Goal: Check status: Check status

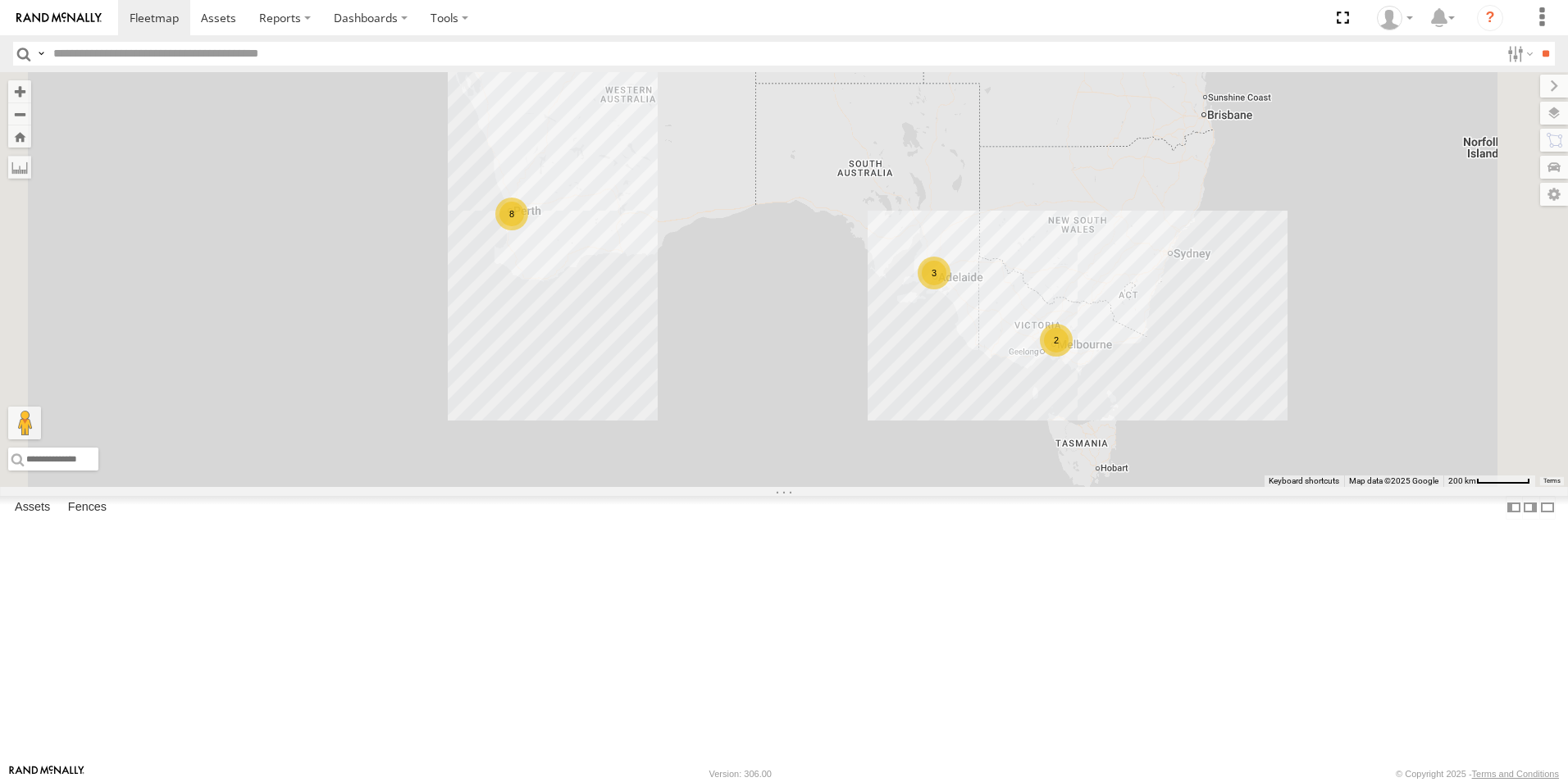
click at [0, 0] on link at bounding box center [0, 0] width 0 height 0
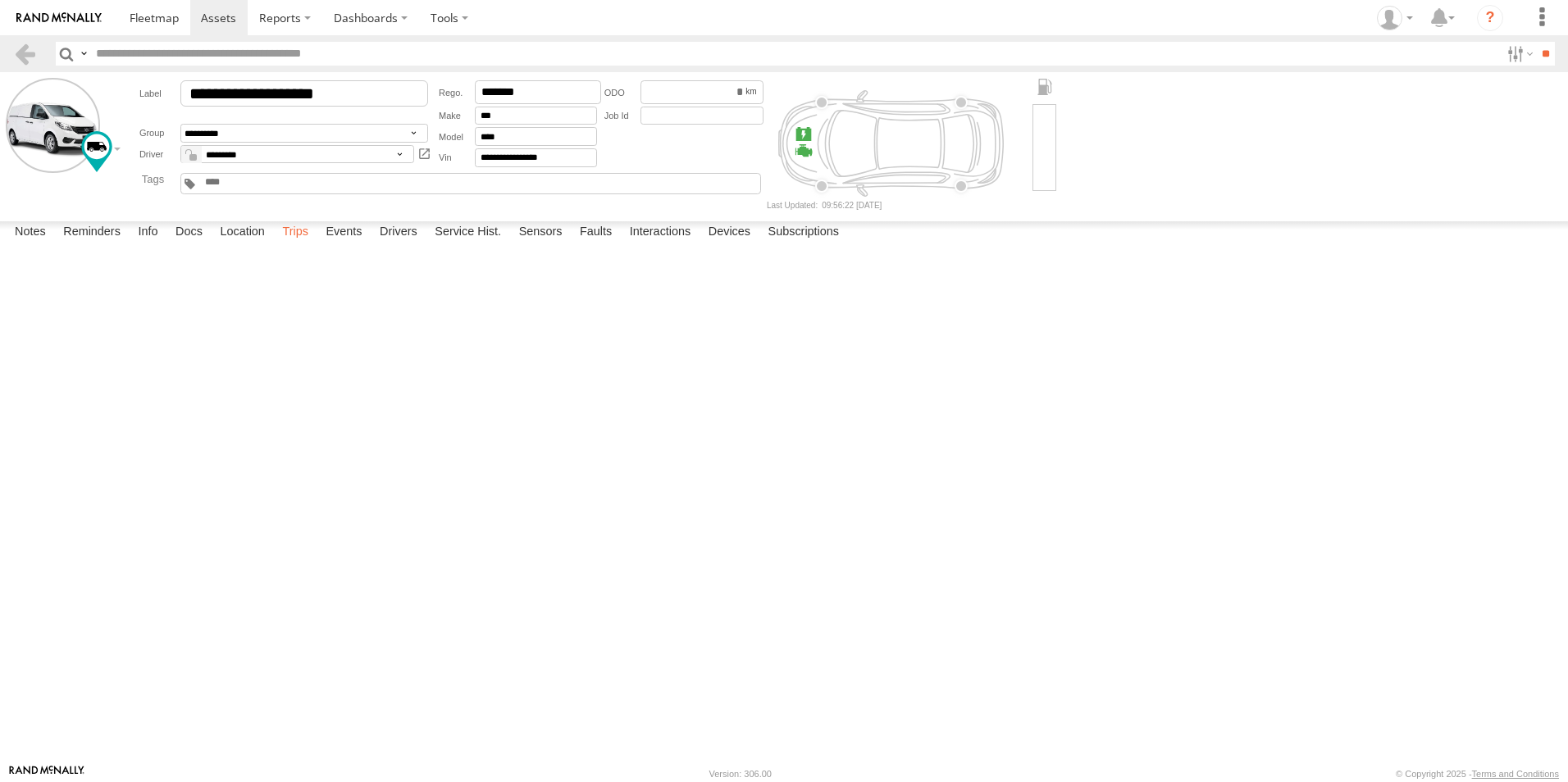
click at [293, 244] on label "Trips" at bounding box center [295, 233] width 42 height 23
click at [12, 57] on header "Search Query Asset ID Asset Label Registration Manufacturer Model VIN Job ID" at bounding box center [784, 54] width 1568 height 37
click at [26, 48] on link at bounding box center [25, 53] width 24 height 24
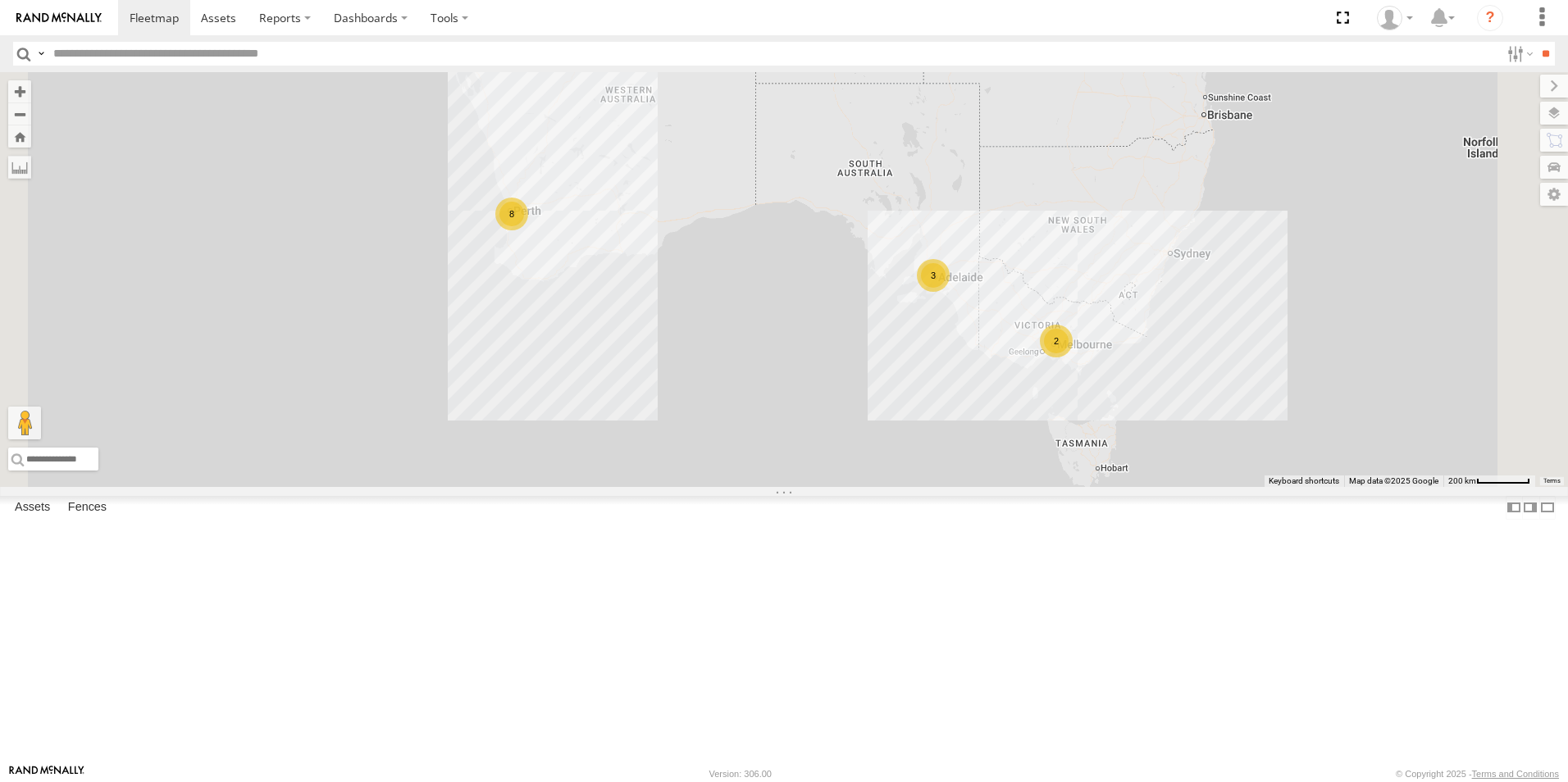
click at [0, 0] on link at bounding box center [0, 0] width 0 height 0
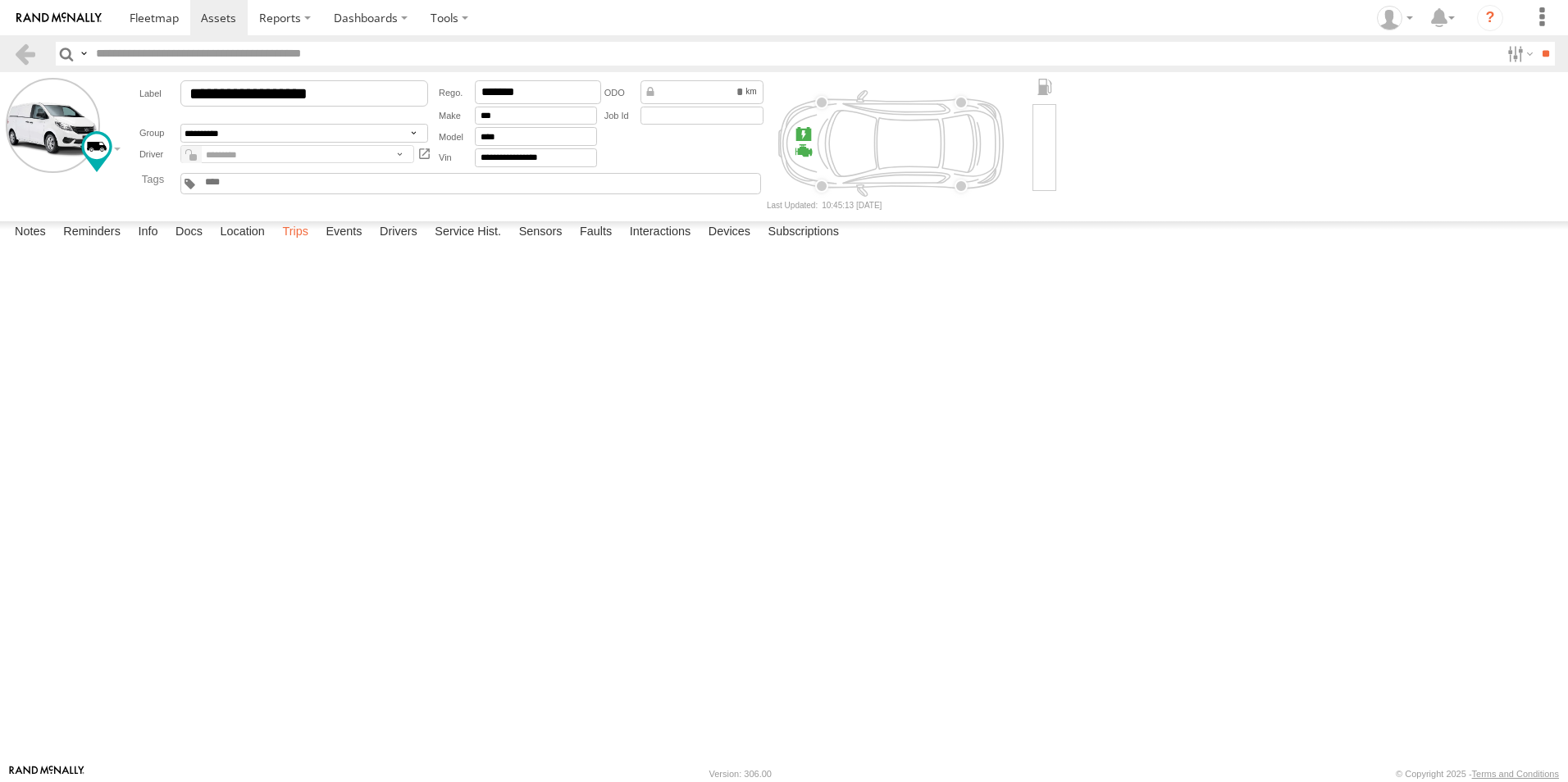
click at [297, 244] on label "Trips" at bounding box center [295, 233] width 42 height 23
click at [34, 51] on link at bounding box center [25, 53] width 24 height 24
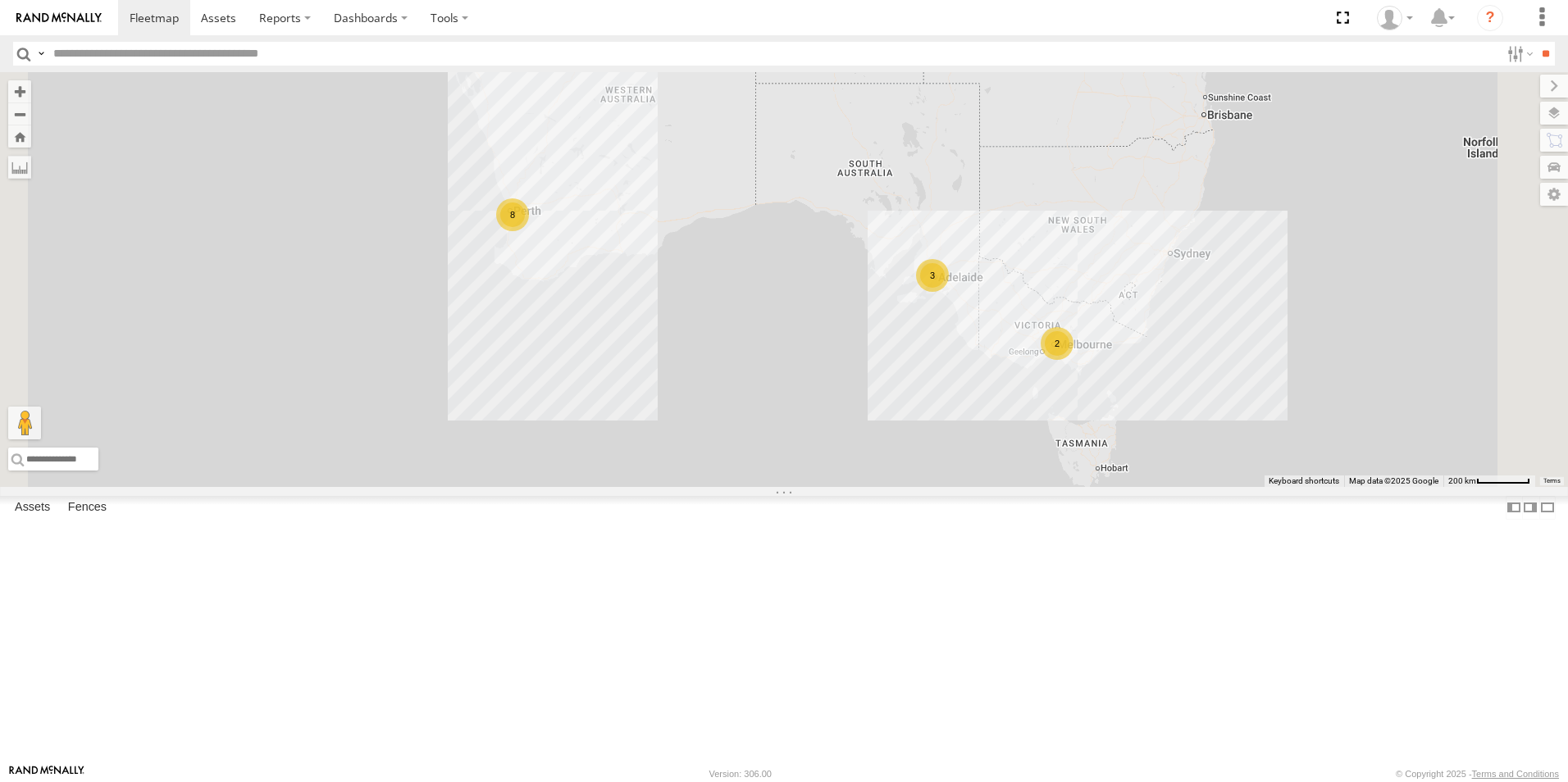
click at [0, 0] on div "Video" at bounding box center [0, 0] width 0 height 0
click at [0, 0] on link at bounding box center [0, 0] width 0 height 0
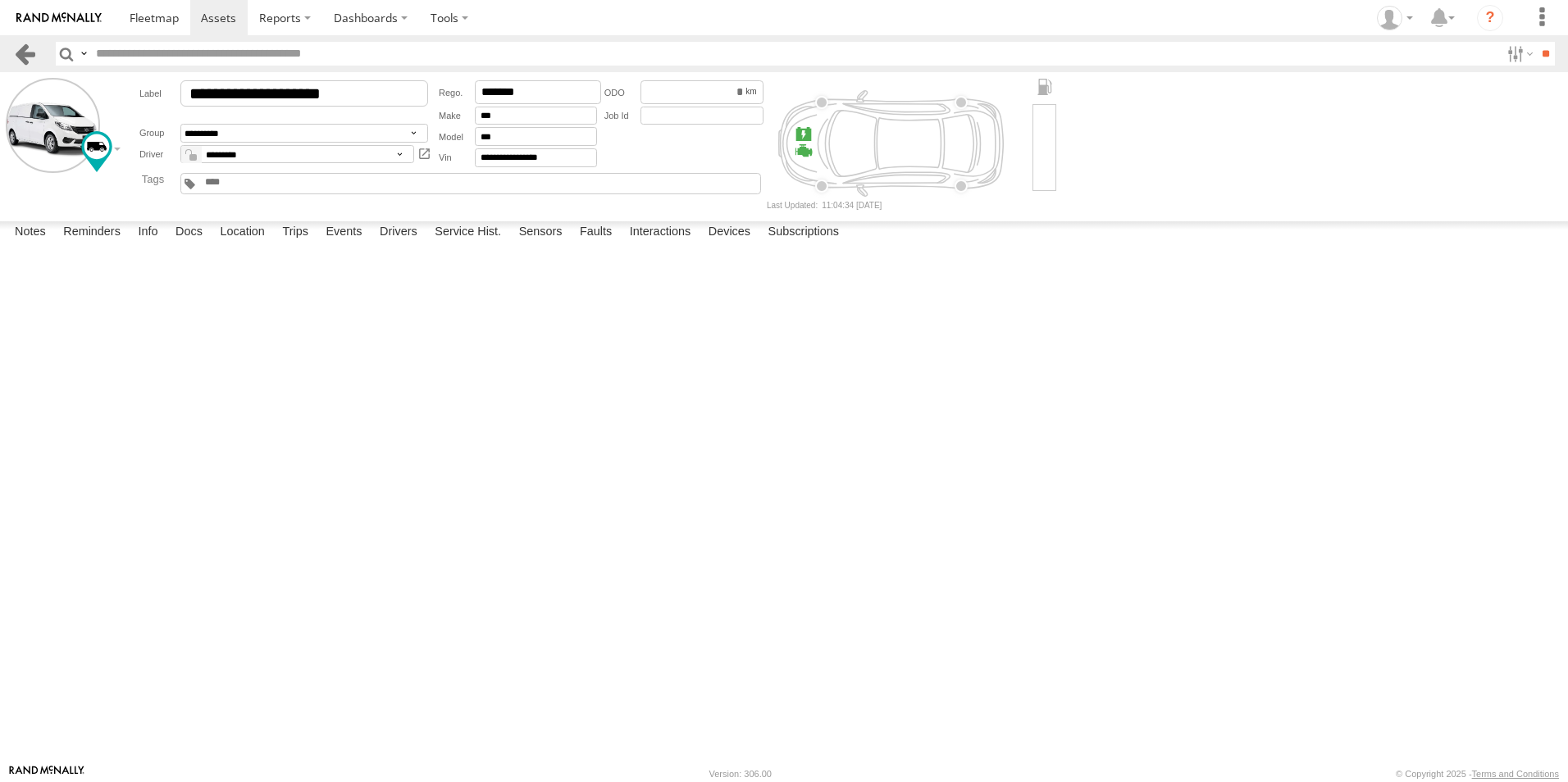
click at [23, 46] on link at bounding box center [25, 53] width 24 height 24
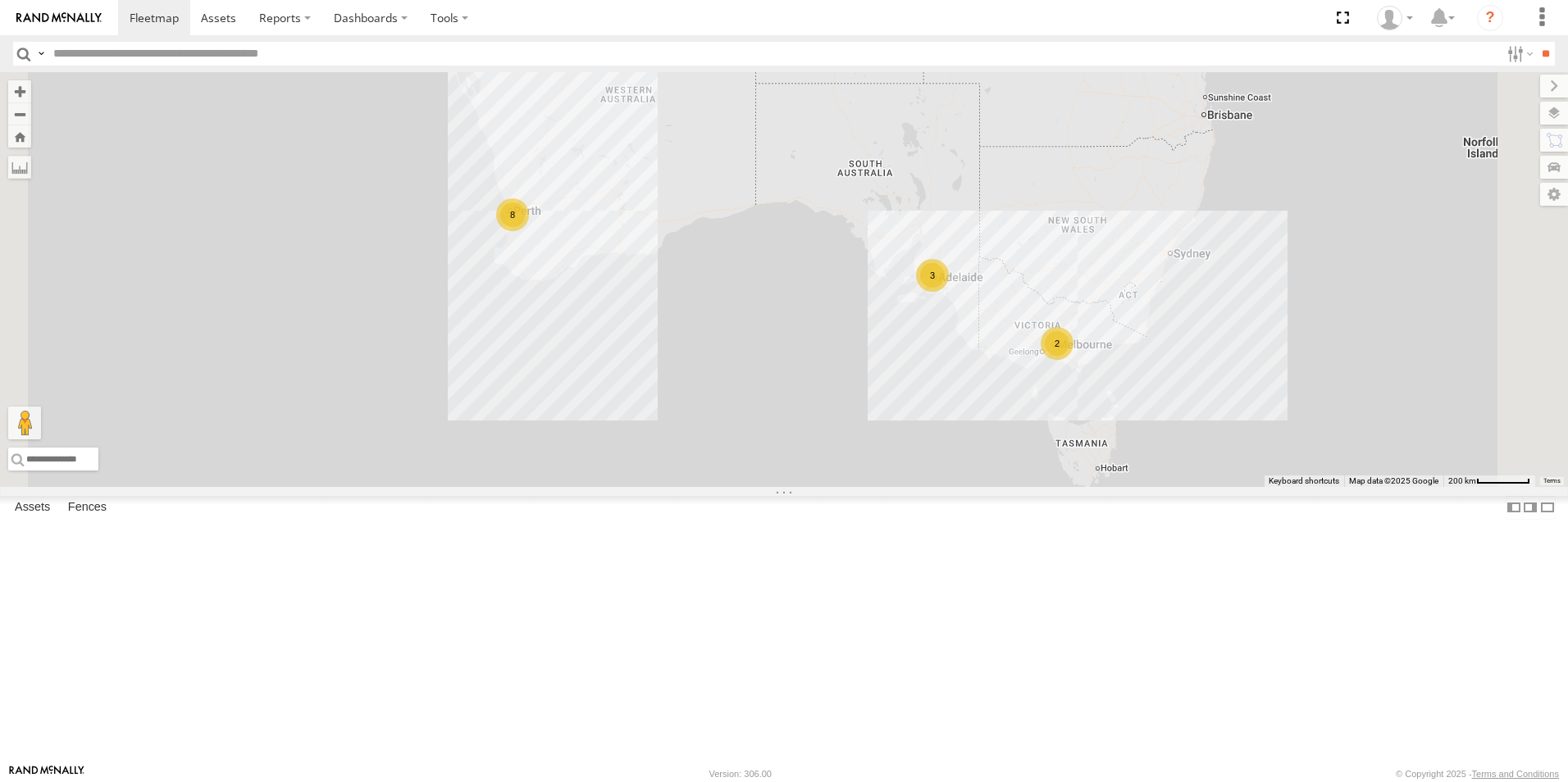
click at [0, 0] on link at bounding box center [0, 0] width 0 height 0
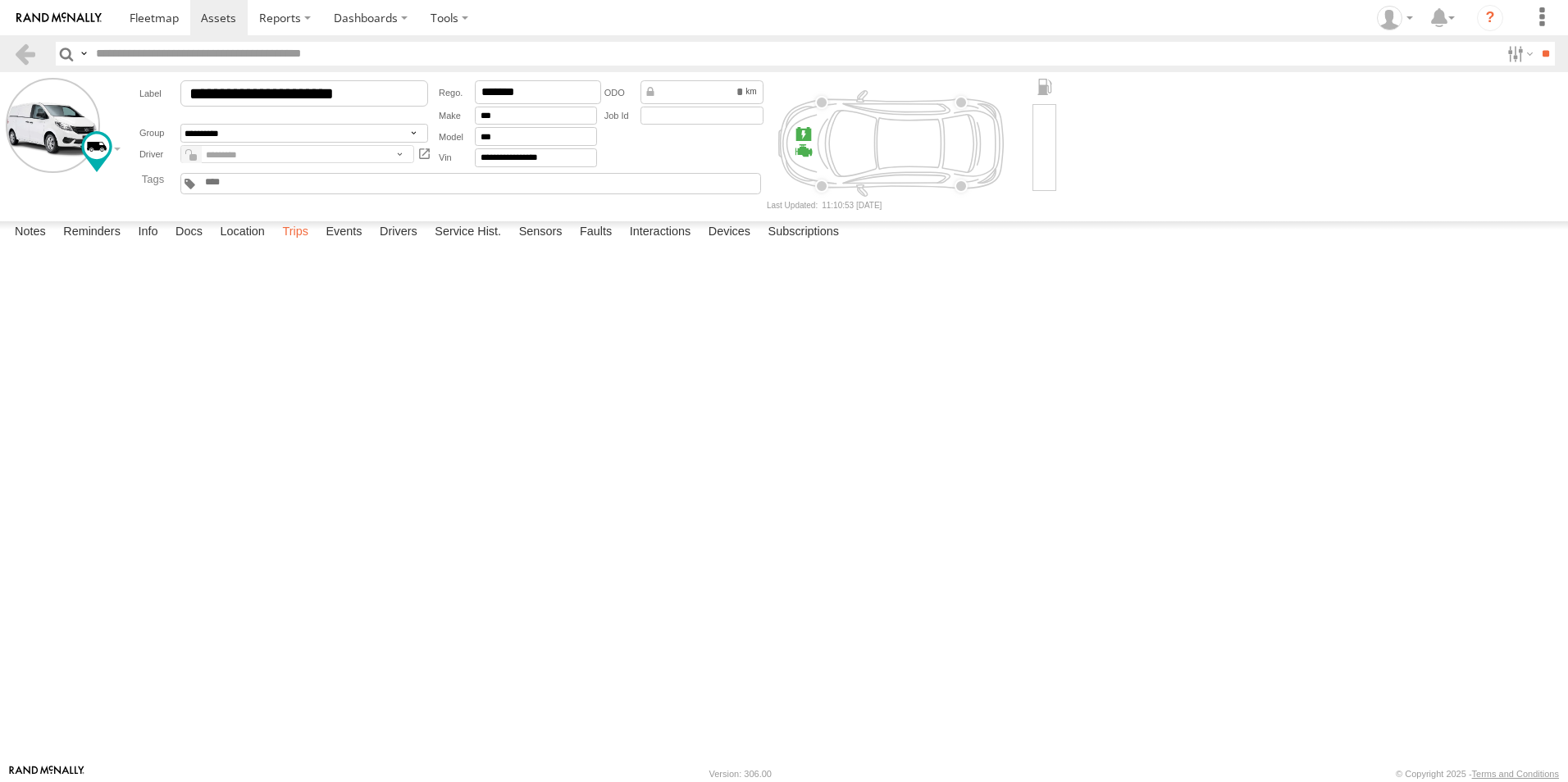
click at [299, 244] on label "Trips" at bounding box center [295, 233] width 42 height 23
click at [33, 66] on link at bounding box center [25, 53] width 24 height 24
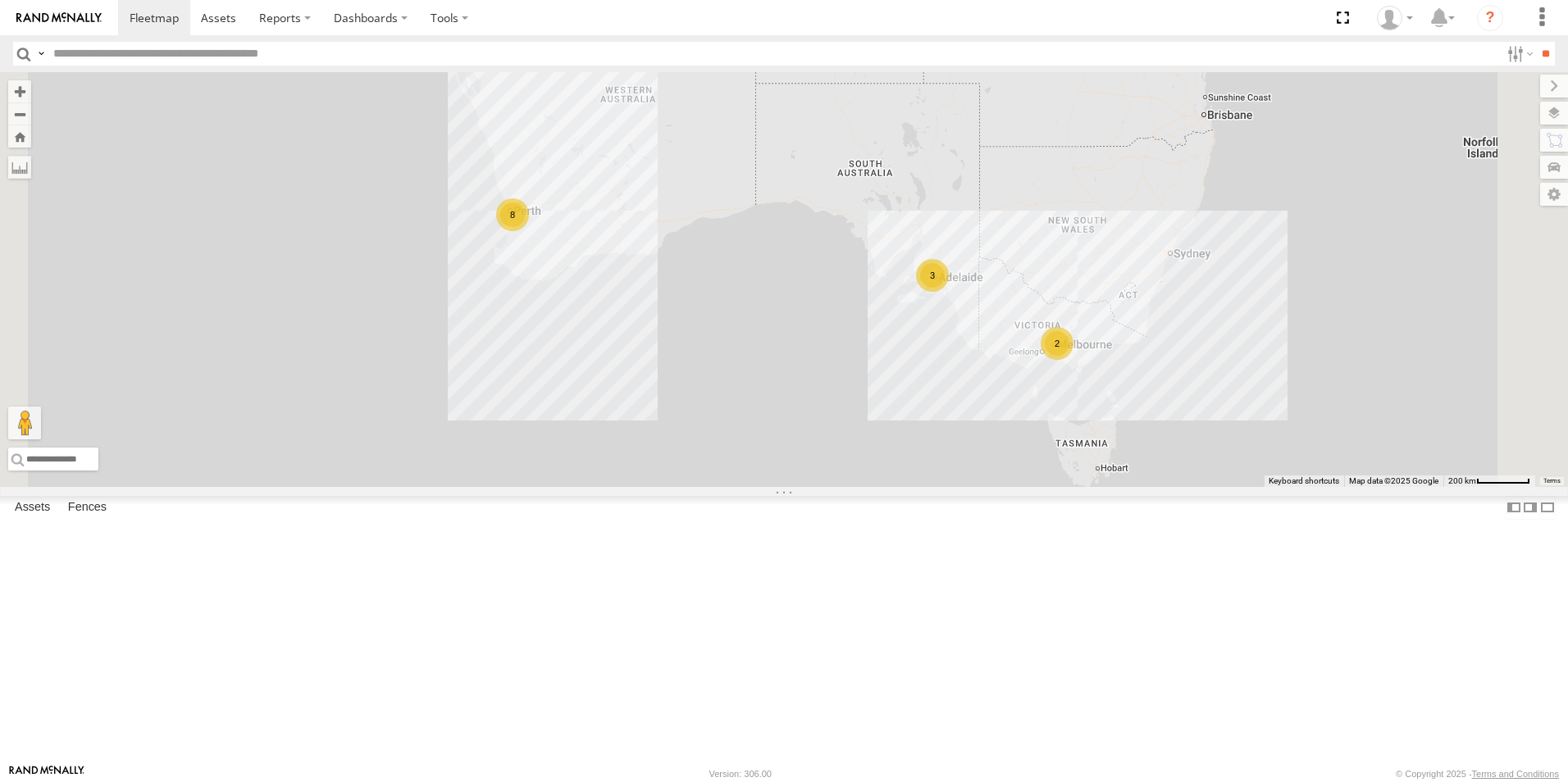
click at [0, 0] on link at bounding box center [0, 0] width 0 height 0
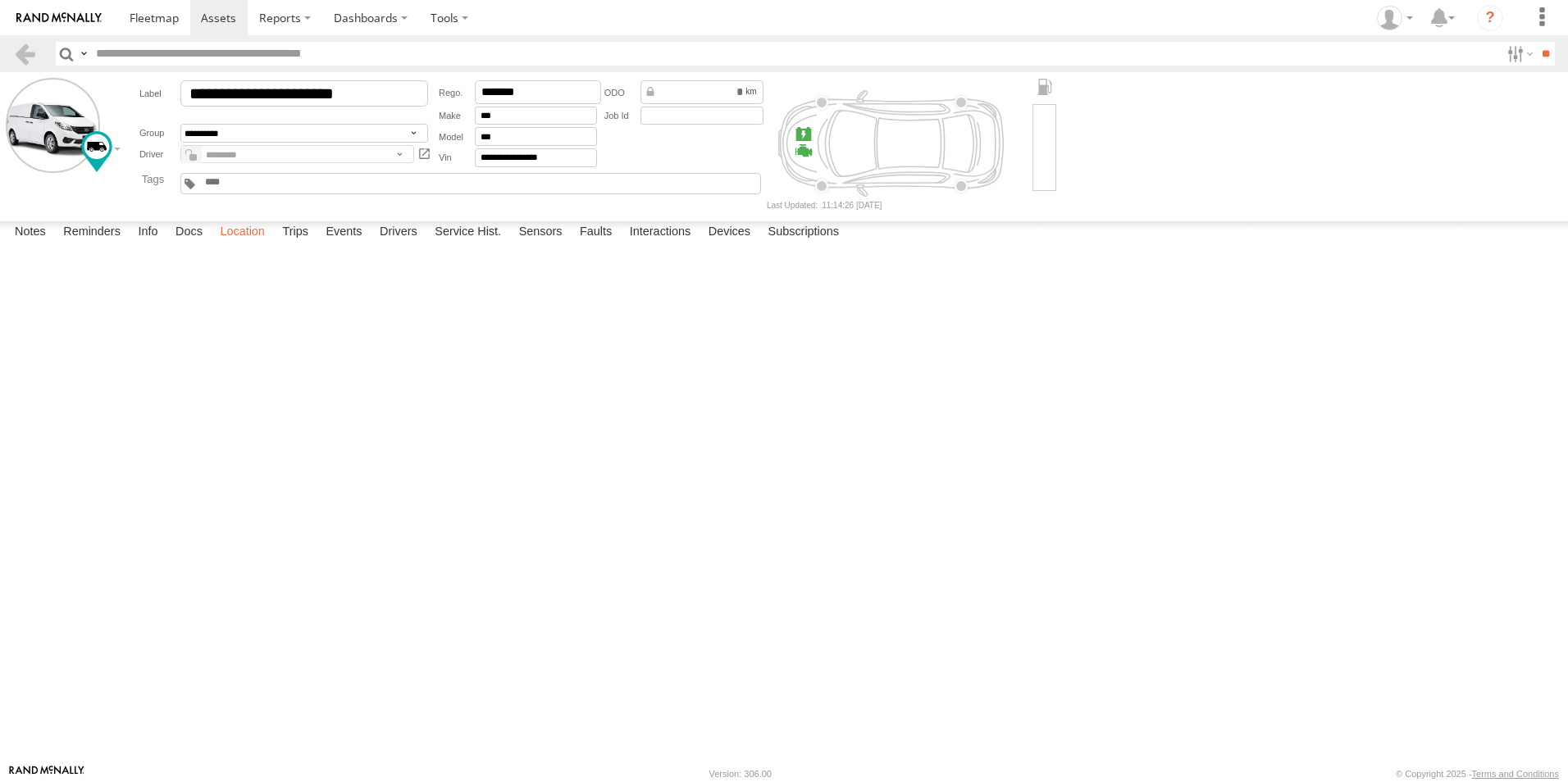
click at [249, 244] on label "Location" at bounding box center [242, 233] width 62 height 23
drag, startPoint x: 773, startPoint y: 427, endPoint x: 775, endPoint y: 465, distance: 38.1
click at [0, 0] on div "Monique Vendi 1IEH 129" at bounding box center [0, 0] width 0 height 0
drag, startPoint x: 843, startPoint y: 408, endPoint x: 743, endPoint y: 540, distance: 165.6
click at [0, 0] on div "[PERSON_NAME] 1IEH 129" at bounding box center [0, 0] width 0 height 0
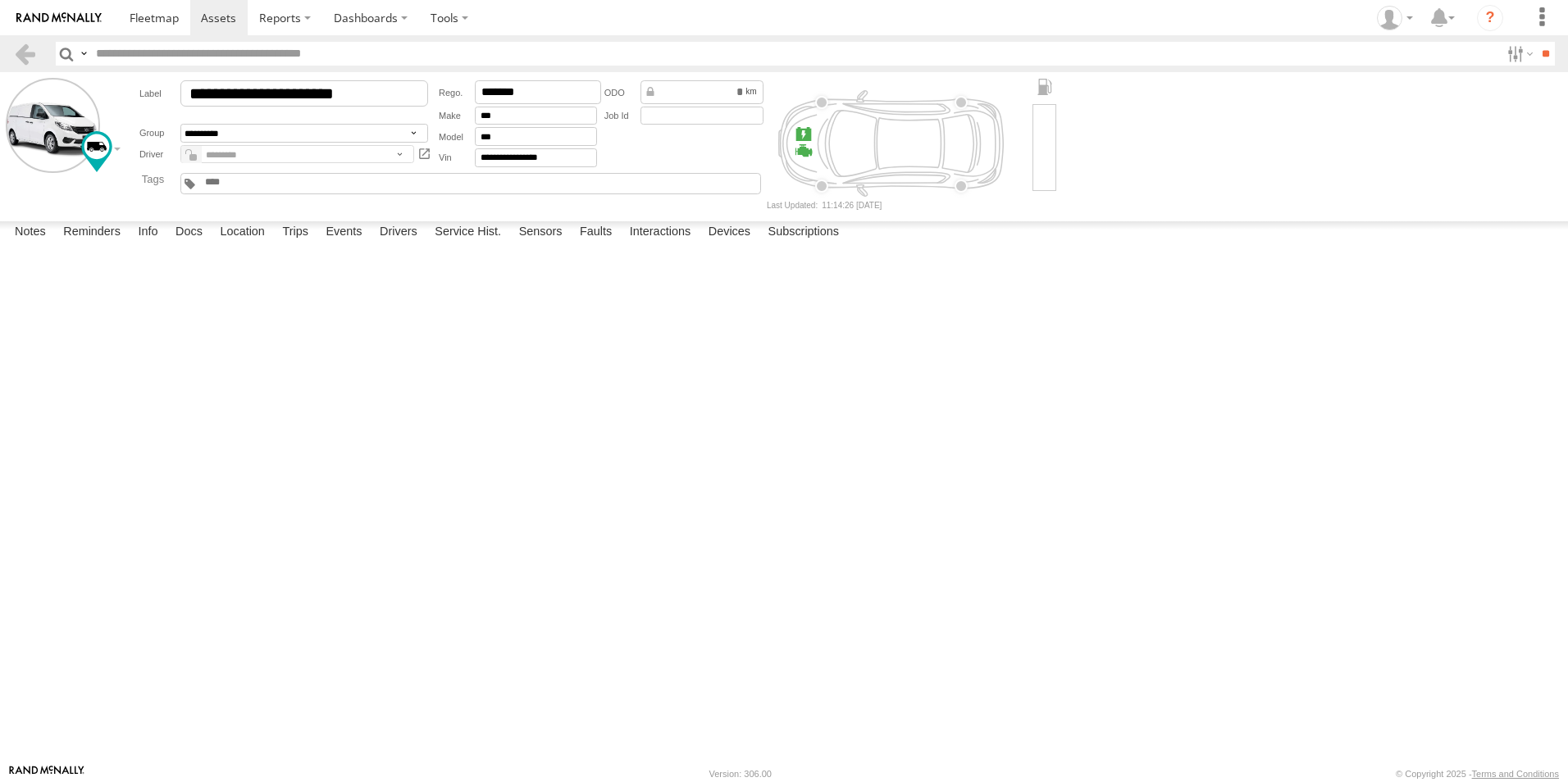
drag, startPoint x: 777, startPoint y: 369, endPoint x: 736, endPoint y: 578, distance: 213.0
click at [0, 0] on div "[PERSON_NAME] 1IEH 129" at bounding box center [0, 0] width 0 height 0
drag, startPoint x: 776, startPoint y: 383, endPoint x: 691, endPoint y: 653, distance: 283.1
click at [0, 0] on div "[PERSON_NAME] 1IEH 129" at bounding box center [0, 0] width 0 height 0
drag, startPoint x: 688, startPoint y: 512, endPoint x: 688, endPoint y: 569, distance: 57.0
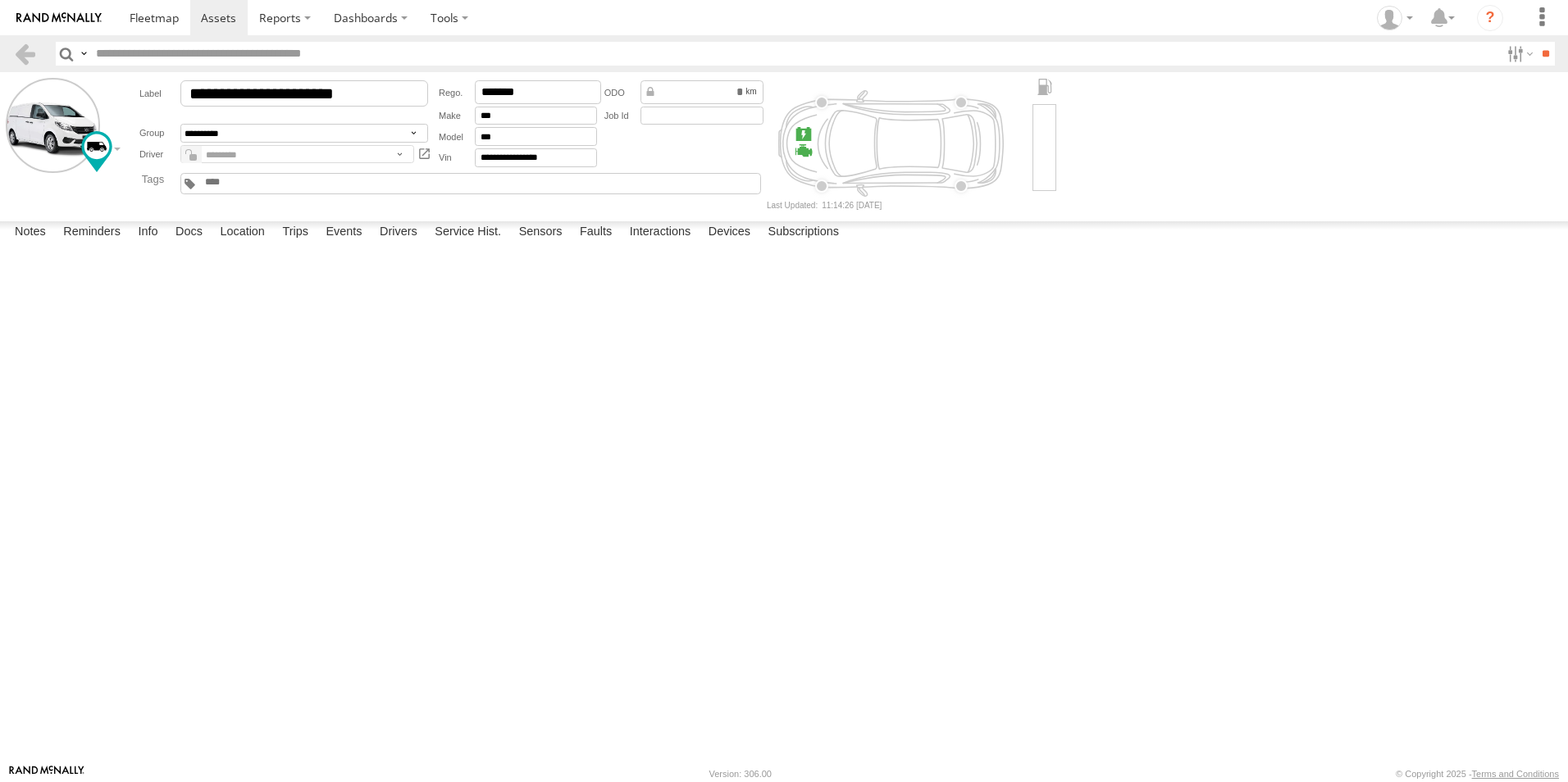
click at [0, 0] on div "[PERSON_NAME] 1IEH 129" at bounding box center [0, 0] width 0 height 0
drag, startPoint x: 747, startPoint y: 501, endPoint x: 824, endPoint y: 699, distance: 212.4
click at [0, 0] on div "[PERSON_NAME] 1IEH 129" at bounding box center [0, 0] width 0 height 0
drag, startPoint x: 693, startPoint y: 433, endPoint x: 770, endPoint y: 645, distance: 225.6
click at [0, 0] on div "[PERSON_NAME] 1IEH 129" at bounding box center [0, 0] width 0 height 0
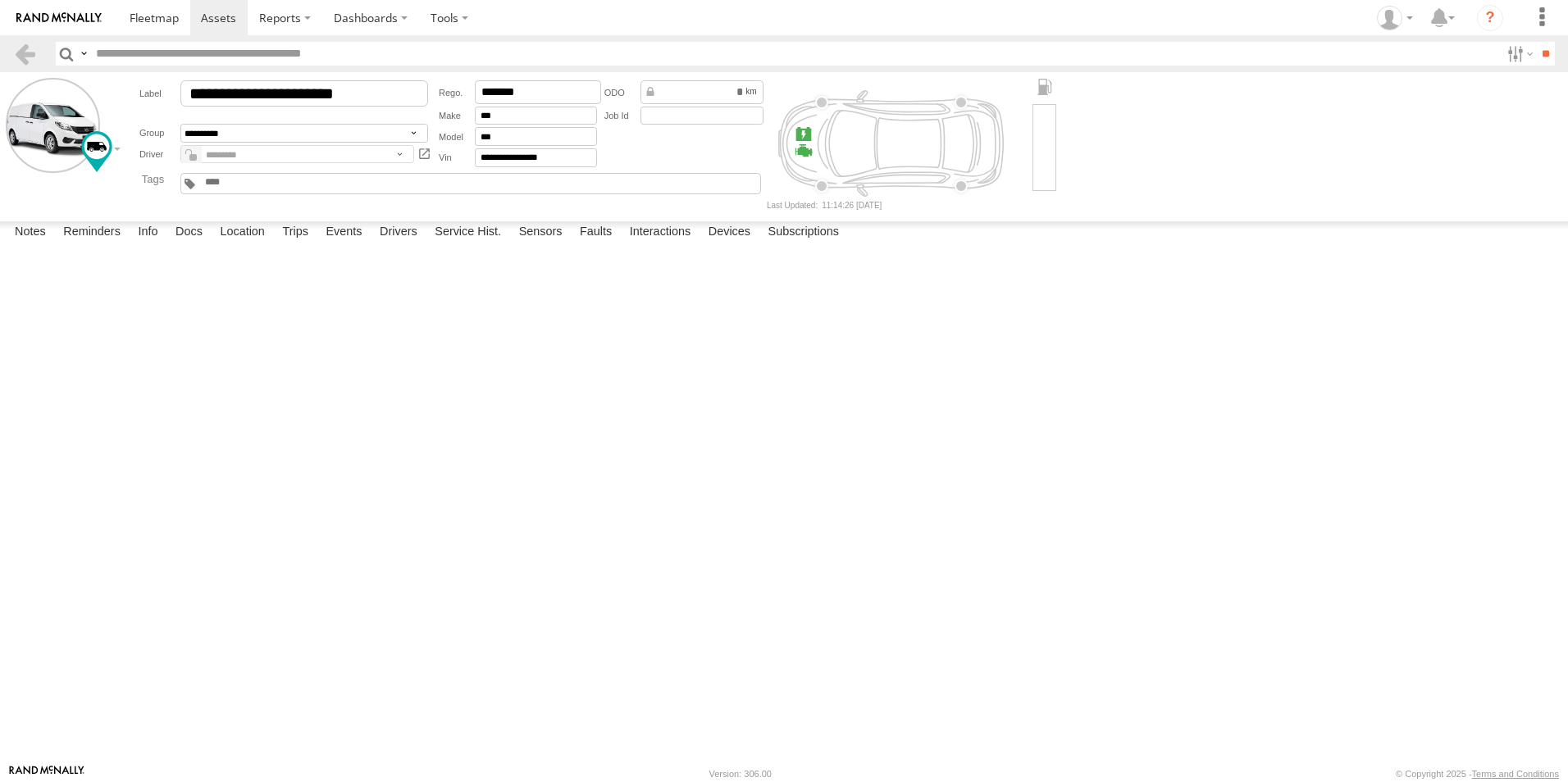
drag, startPoint x: 852, startPoint y: 618, endPoint x: 827, endPoint y: 320, distance: 299.0
click at [0, 0] on div "[PERSON_NAME] 1IEH 129" at bounding box center [0, 0] width 0 height 0
drag, startPoint x: 945, startPoint y: 653, endPoint x: 827, endPoint y: 618, distance: 123.1
click at [0, 0] on div "[PERSON_NAME] 1IEH 129" at bounding box center [0, 0] width 0 height 0
click at [25, 52] on link at bounding box center [25, 53] width 24 height 24
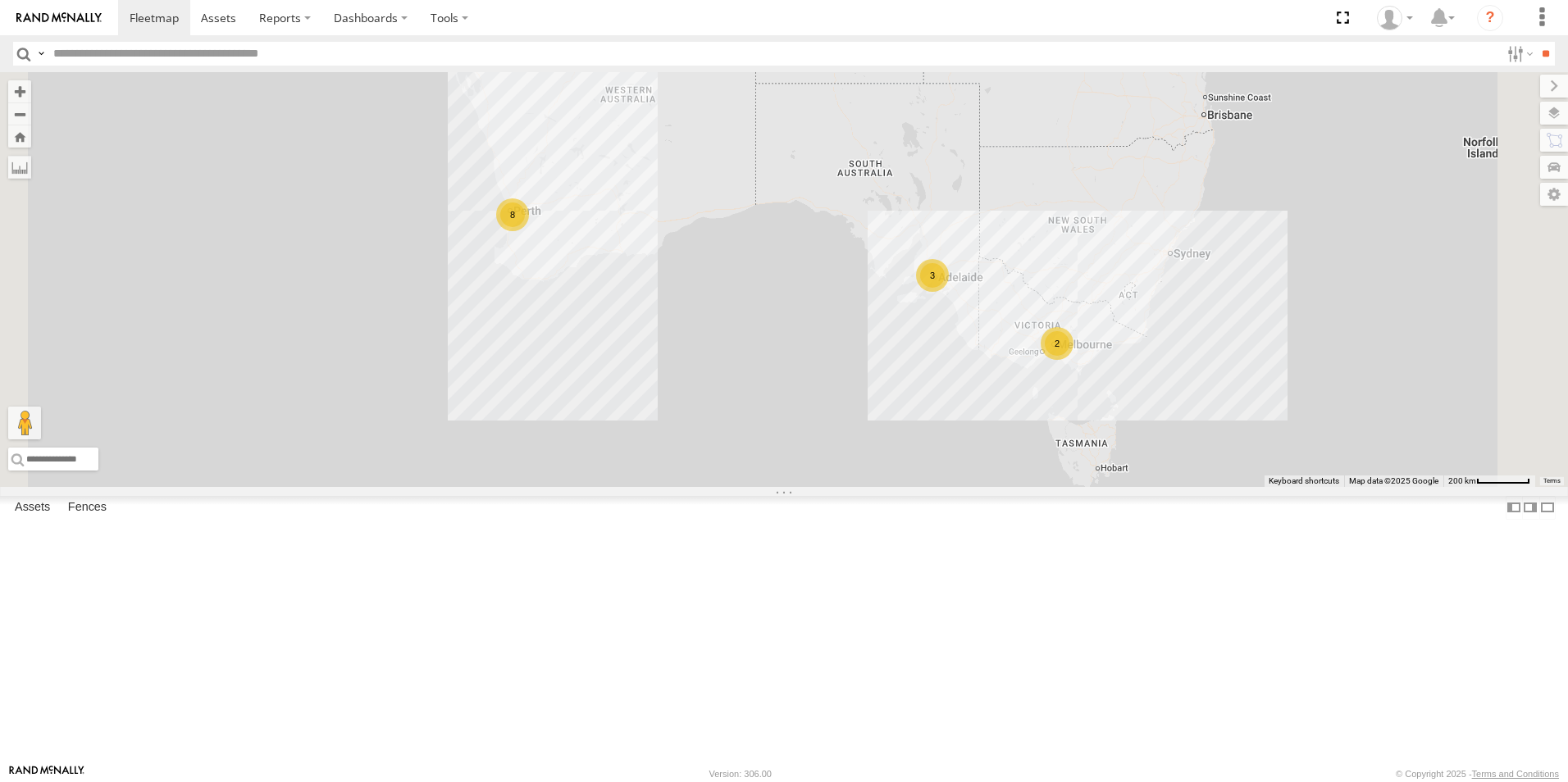
click at [0, 0] on link at bounding box center [0, 0] width 0 height 0
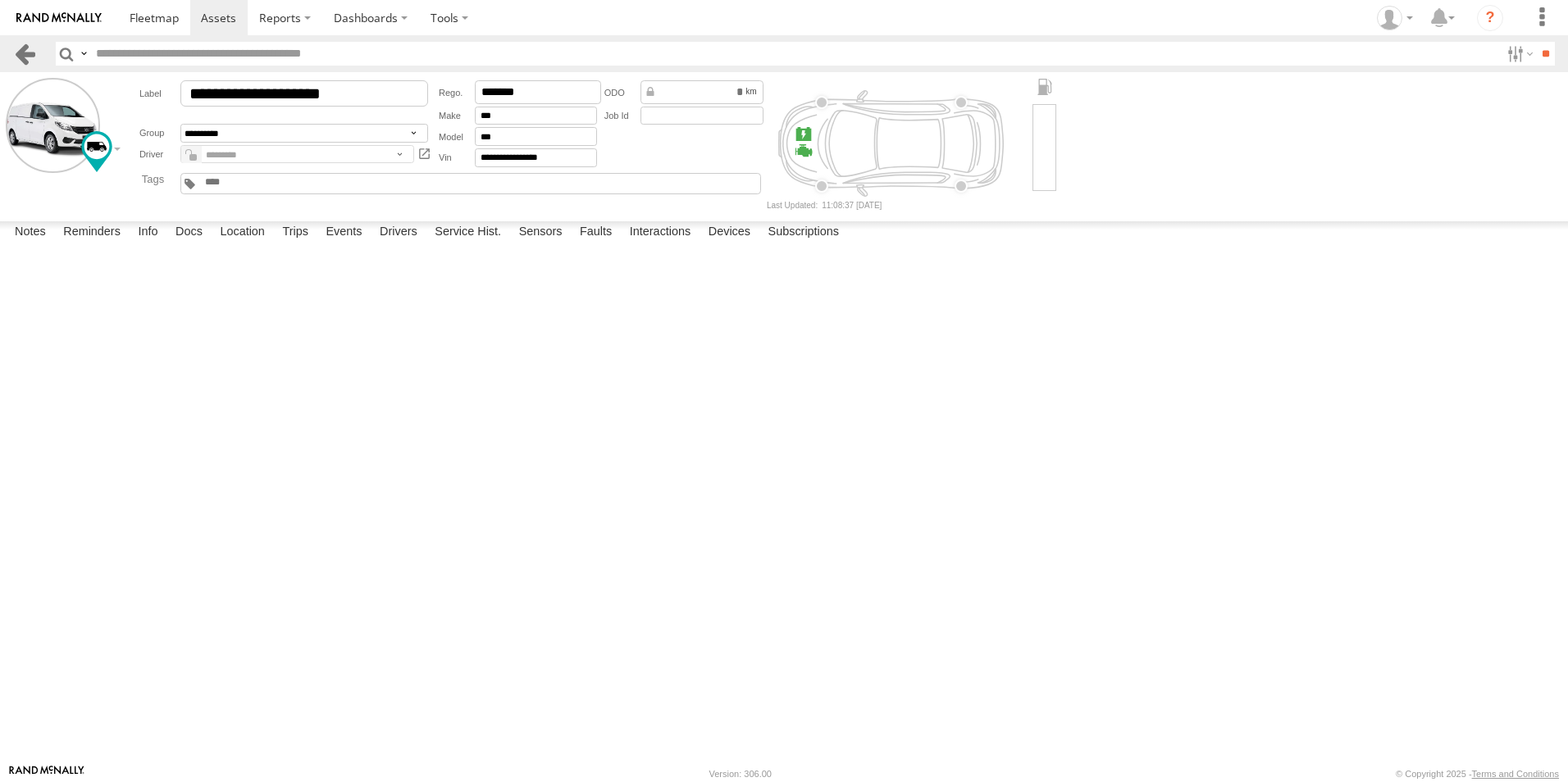
click at [29, 46] on link at bounding box center [25, 53] width 24 height 24
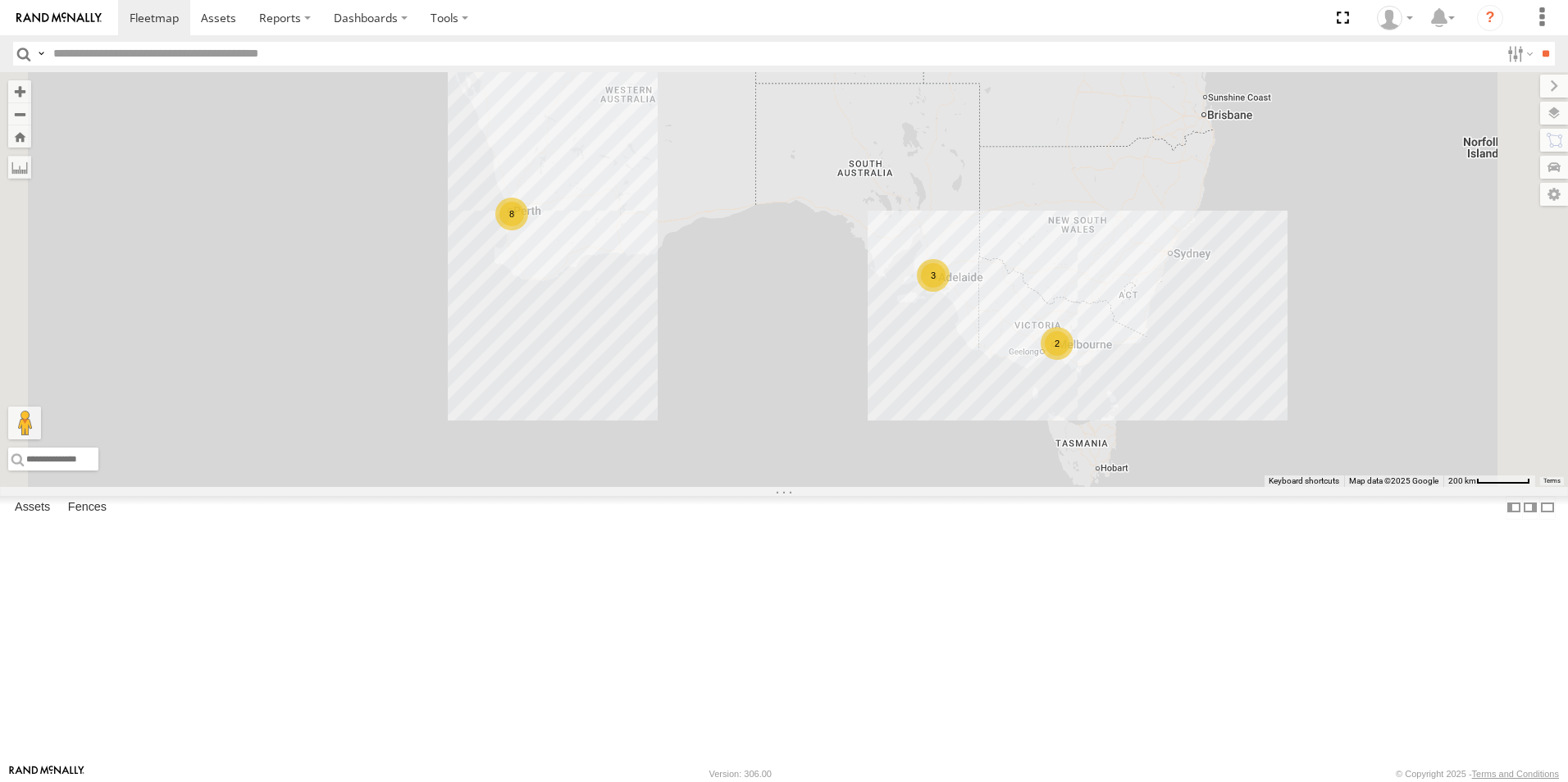
click at [0, 0] on link at bounding box center [0, 0] width 0 height 0
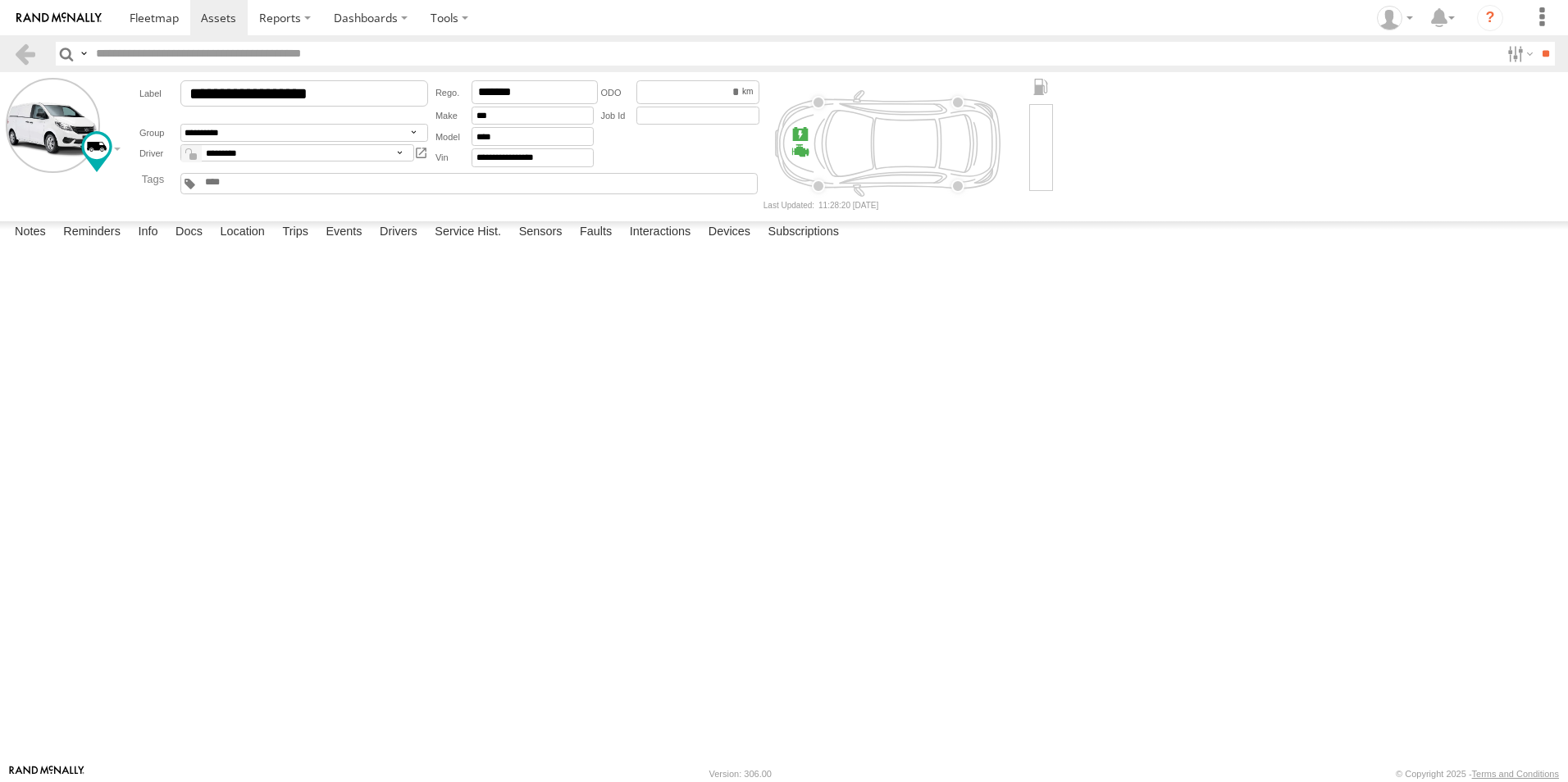
click at [300, 244] on label "Trips" at bounding box center [295, 233] width 42 height 23
click at [17, 46] on link at bounding box center [25, 53] width 24 height 24
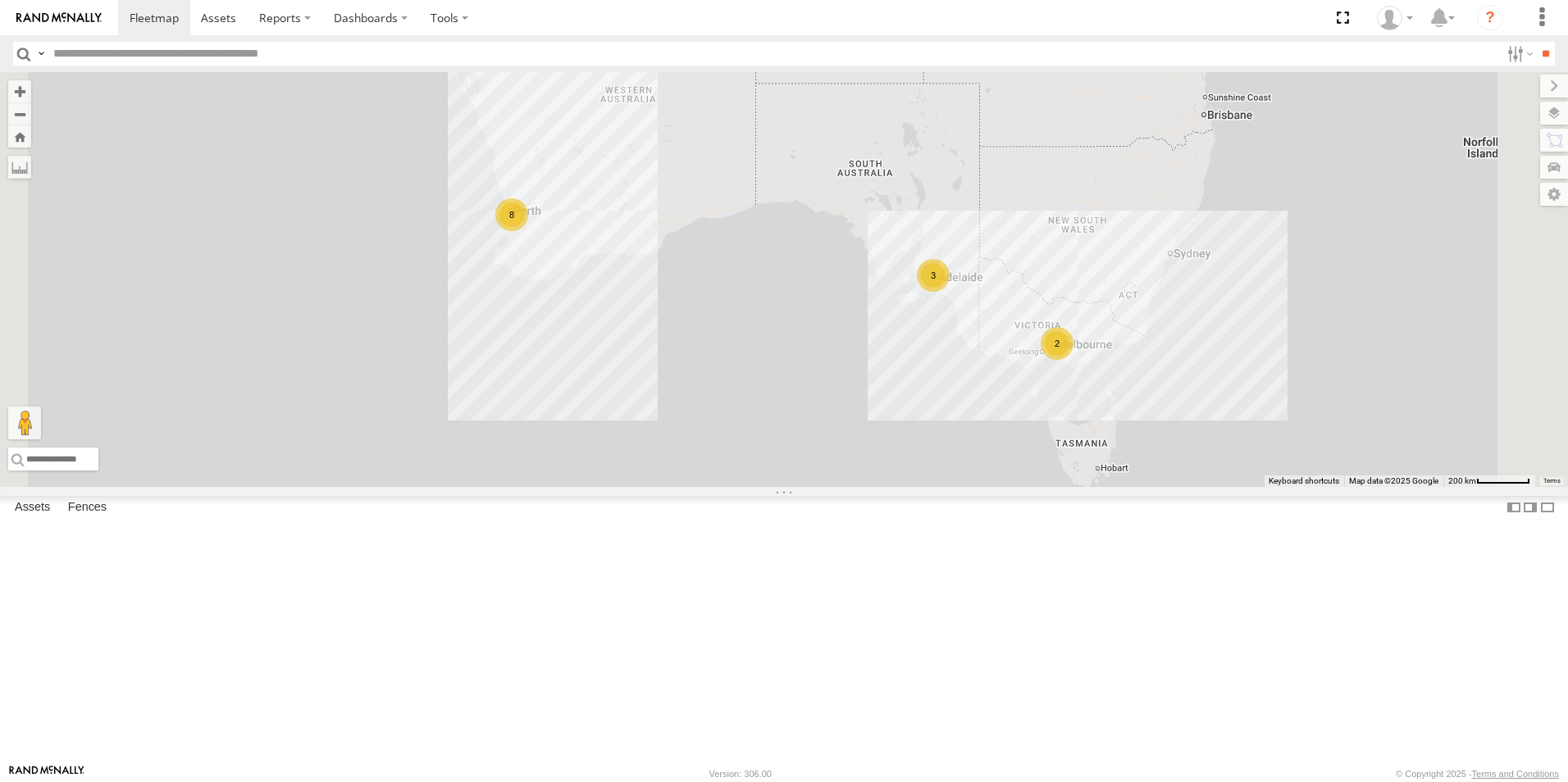
click at [0, 0] on link at bounding box center [0, 0] width 0 height 0
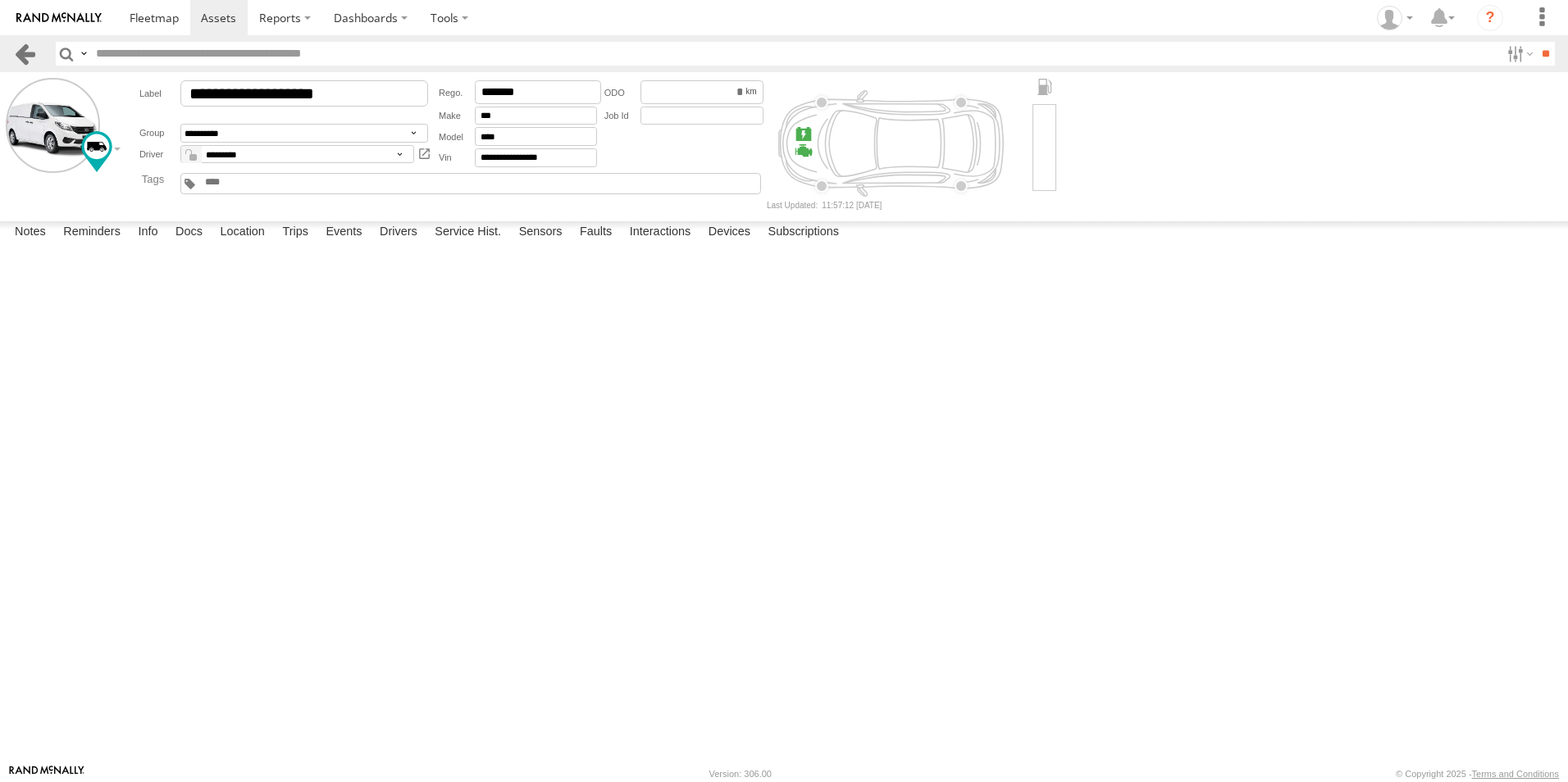
click at [16, 43] on link at bounding box center [25, 53] width 24 height 24
